Goal: Task Accomplishment & Management: Use online tool/utility

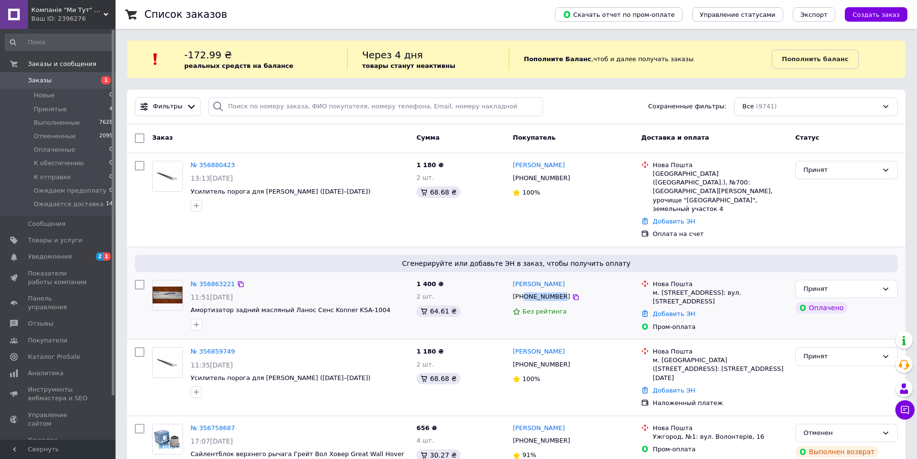
drag, startPoint x: 557, startPoint y: 281, endPoint x: 524, endPoint y: 284, distance: 32.9
click at [524, 290] on div "[PHONE_NUMBER]" at bounding box center [541, 296] width 61 height 13
copy div "0951025216"
drag, startPoint x: 566, startPoint y: 265, endPoint x: 512, endPoint y: 267, distance: 54.0
click at [512, 279] on div "[PERSON_NAME]" at bounding box center [573, 284] width 123 height 11
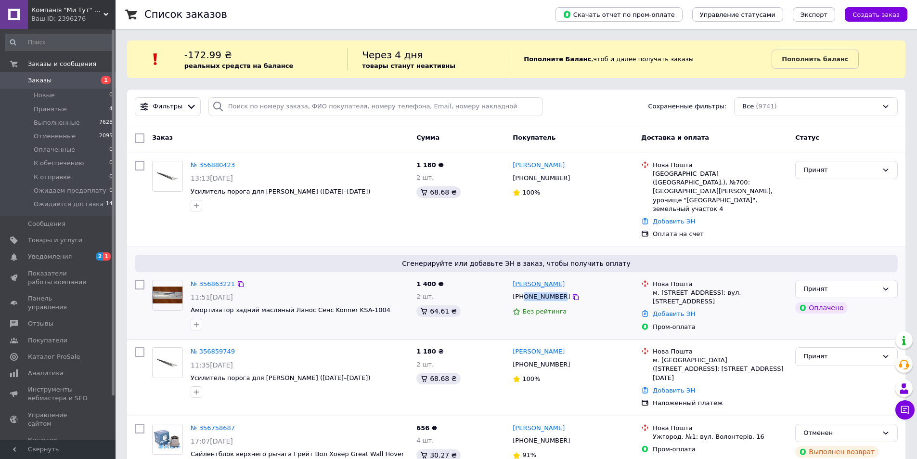
copy link "[PERSON_NAME]"
click at [664, 310] on link "Добавить ЭН" at bounding box center [674, 313] width 42 height 7
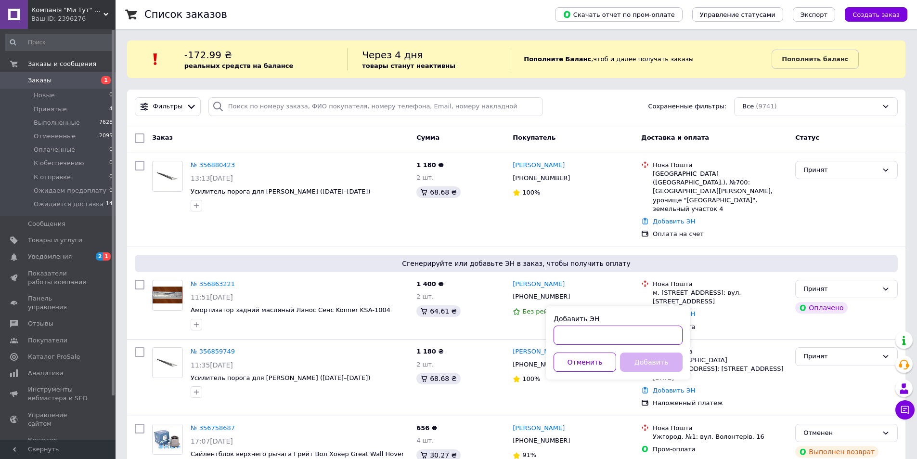
click at [573, 336] on input "Добавить ЭН" at bounding box center [618, 334] width 129 height 19
paste input "20451225273471"
type input "20451225273471"
click at [641, 360] on button "Добавить" at bounding box center [651, 361] width 63 height 19
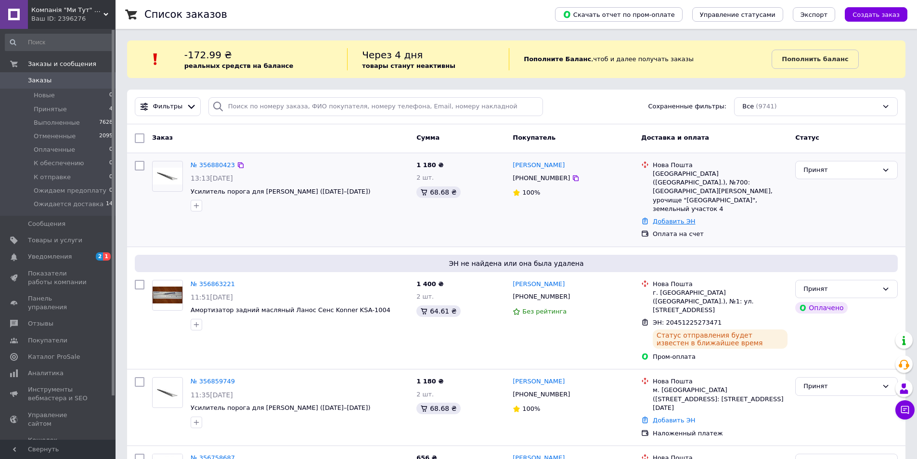
click at [676, 218] on link "Добавить ЭН" at bounding box center [674, 221] width 42 height 7
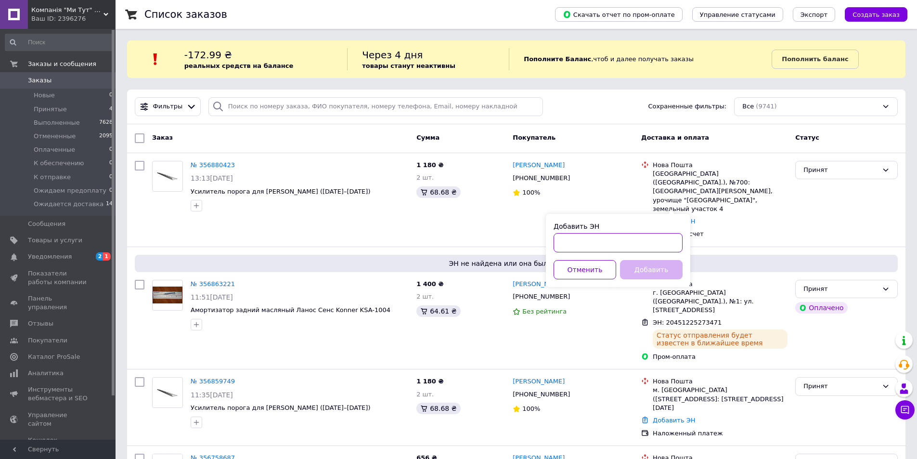
click at [584, 243] on input "Добавить ЭН" at bounding box center [618, 242] width 129 height 19
paste input "20451225290079"
type input "20451225290079"
click at [639, 270] on button "Добавить" at bounding box center [651, 269] width 63 height 19
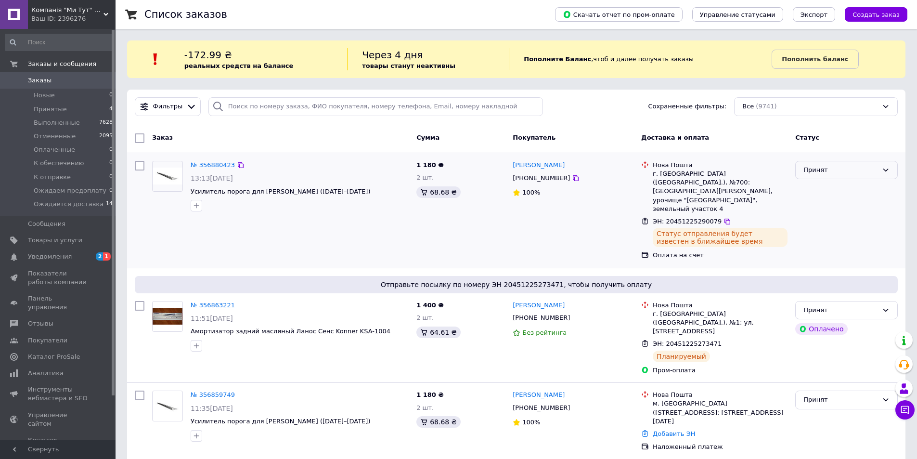
click at [838, 170] on div "Принят" at bounding box center [840, 170] width 75 height 10
click at [817, 252] on li "Ожидается доставка" at bounding box center [847, 253] width 102 height 18
click at [867, 305] on div "Принят" at bounding box center [840, 310] width 75 height 10
click at [821, 384] on li "Ожидается доставка" at bounding box center [847, 393] width 102 height 18
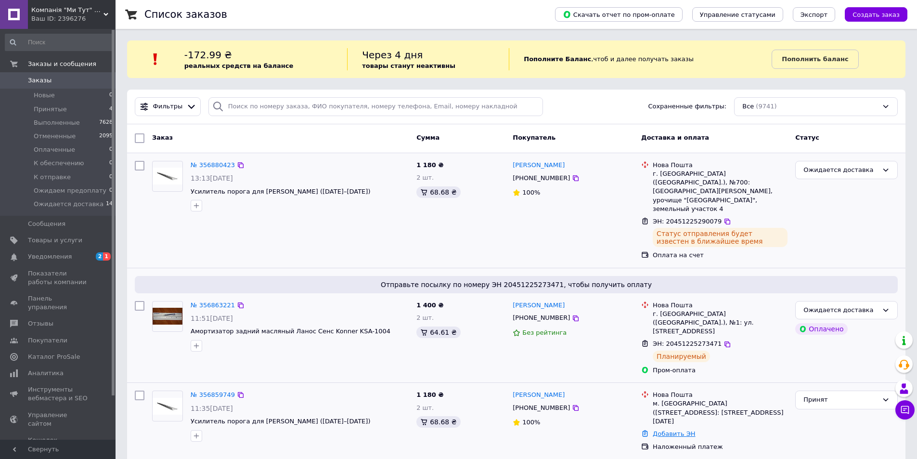
click at [667, 430] on link "Добавить ЭН" at bounding box center [674, 433] width 42 height 7
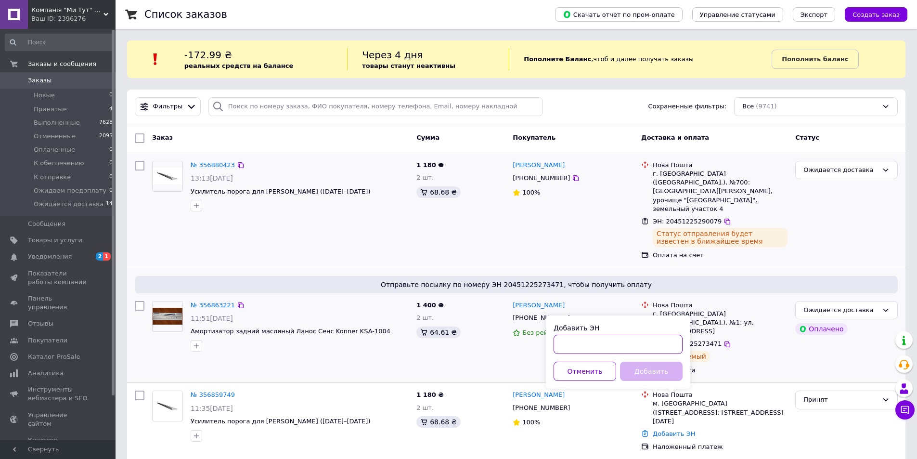
click at [581, 342] on input "Добавить ЭН" at bounding box center [618, 344] width 129 height 19
paste input "20451225301373"
type input "20451225301373"
click at [640, 369] on button "Добавить" at bounding box center [651, 371] width 63 height 19
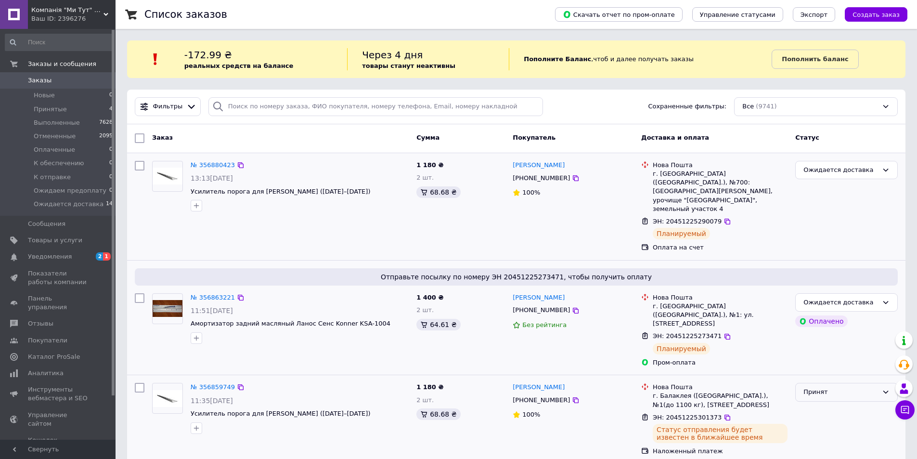
click at [848, 387] on div "Принят" at bounding box center [840, 392] width 75 height 10
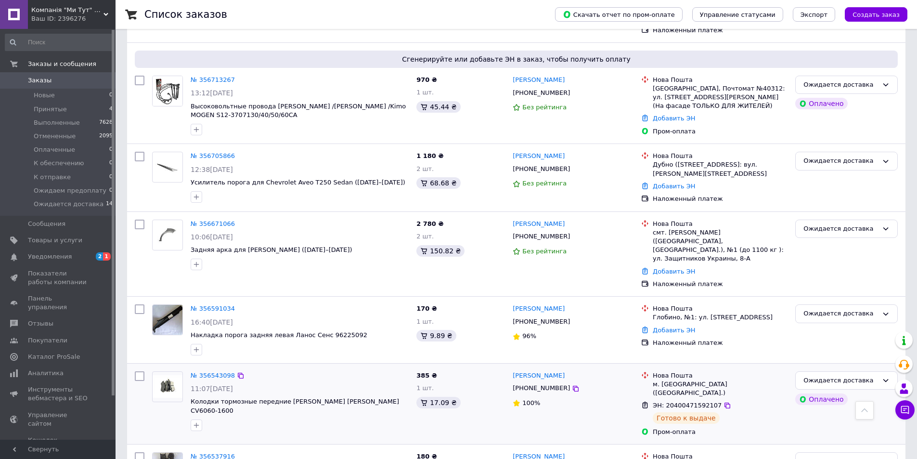
scroll to position [626, 0]
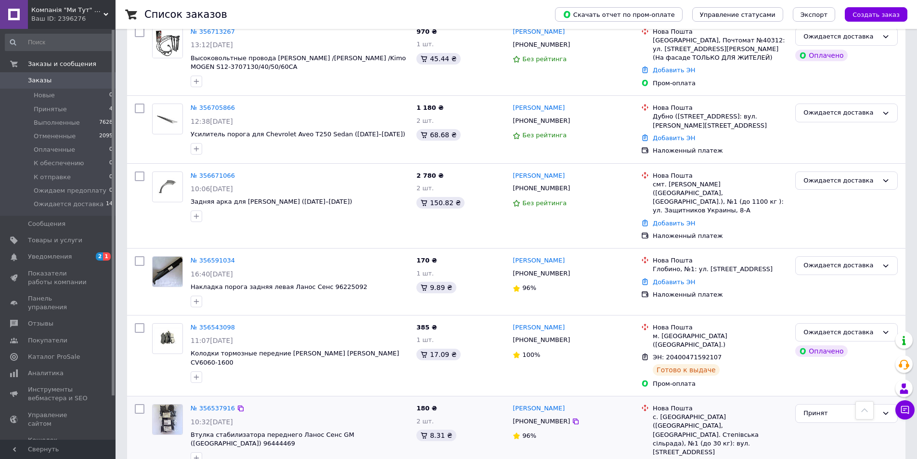
click at [663, 458] on link "Добавить ЭН" at bounding box center [674, 464] width 42 height 7
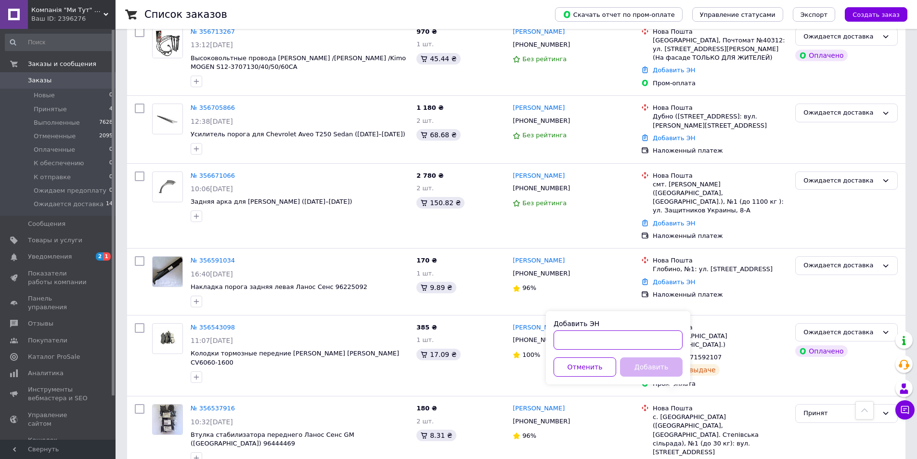
click at [595, 338] on input "Добавить ЭН" at bounding box center [618, 339] width 129 height 19
paste input "20451225320816"
type input "20451225320816"
click at [638, 364] on button "Добавить" at bounding box center [651, 366] width 63 height 19
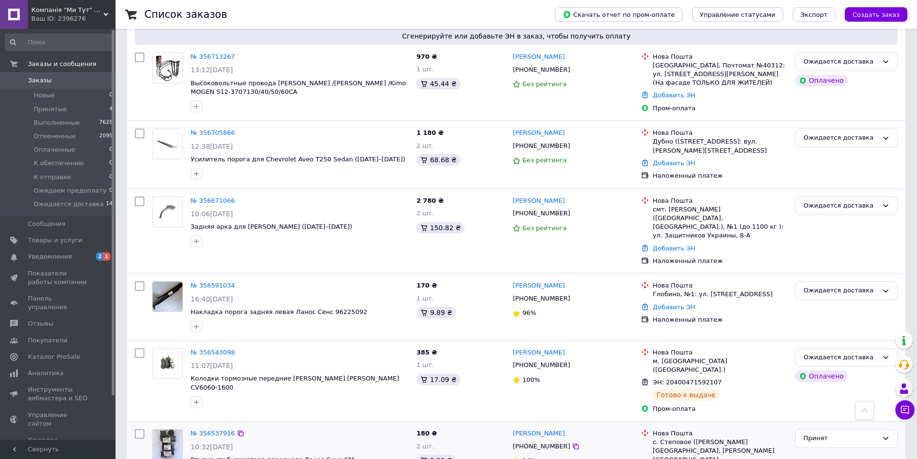
scroll to position [618, 0]
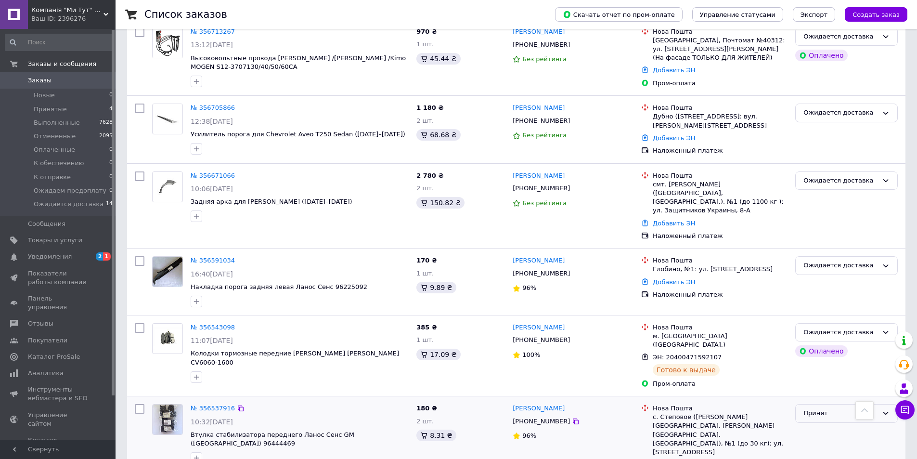
click at [831, 408] on div "Принят" at bounding box center [840, 413] width 75 height 10
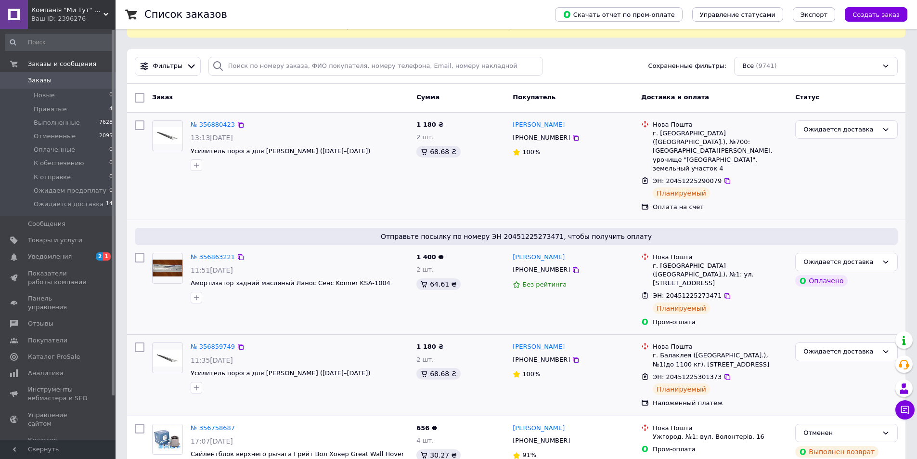
scroll to position [0, 0]
